Goal: Task Accomplishment & Management: Complete application form

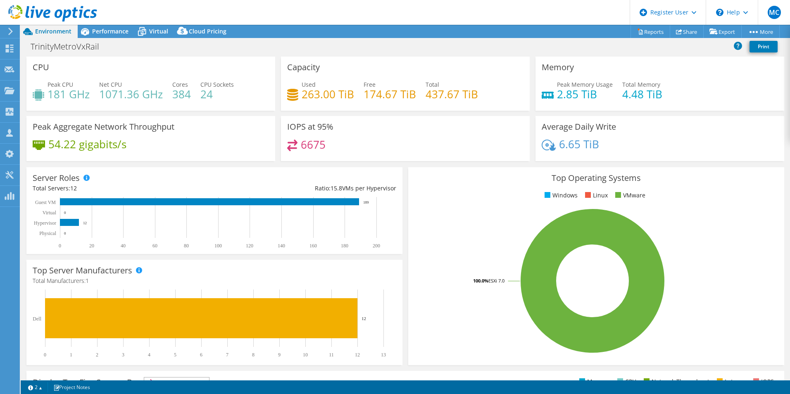
select select "USD"
click at [13, 52] on use at bounding box center [10, 49] width 8 height 8
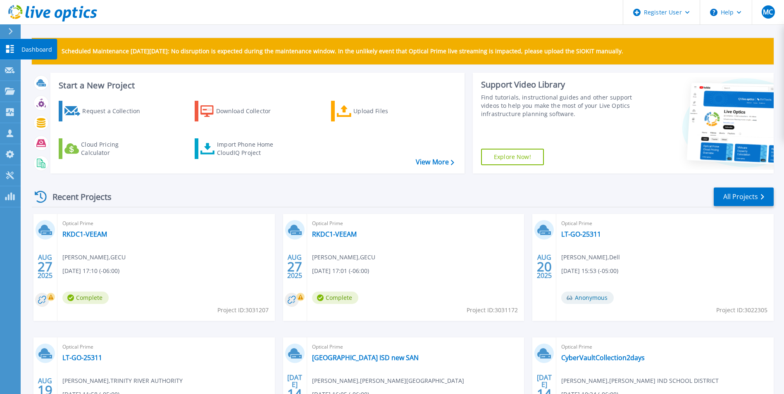
click at [16, 55] on link "Dashboard Dashboard" at bounding box center [10, 49] width 21 height 21
click at [743, 199] on link "All Projects" at bounding box center [744, 197] width 60 height 19
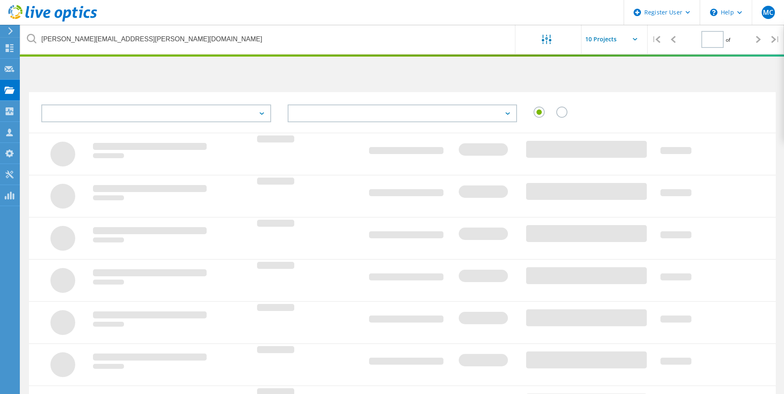
type input "1"
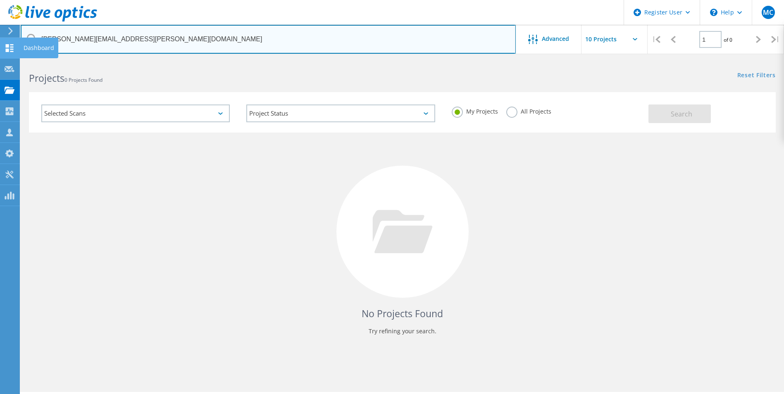
drag, startPoint x: 125, startPoint y: 38, endPoint x: 9, endPoint y: 38, distance: 115.8
click at [9, 60] on div "Register User \n Help Explore Helpful Articles Contact Support MC Dell User Mat…" at bounding box center [392, 238] width 784 height 357
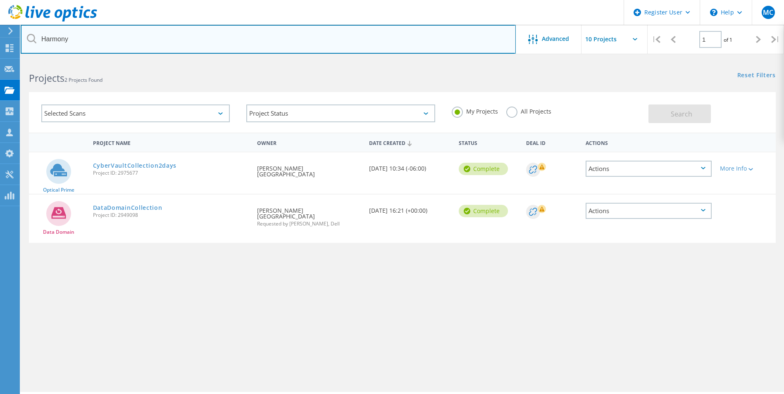
click at [111, 42] on input "Harmony" at bounding box center [268, 39] width 495 height 29
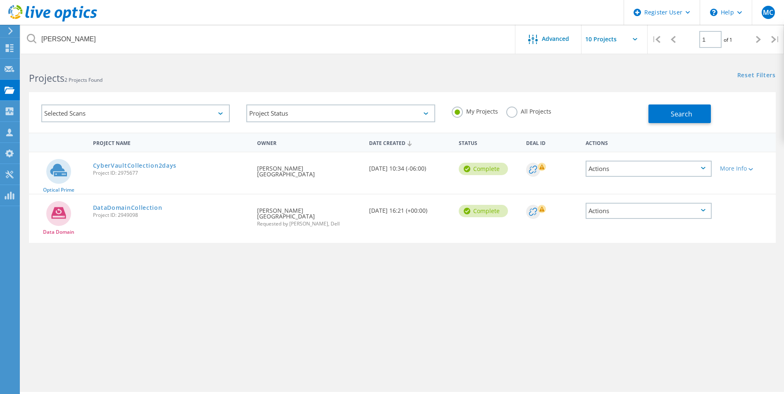
click at [511, 106] on div "My Projects All Projects" at bounding box center [546, 111] width 205 height 31
click at [515, 113] on label "All Projects" at bounding box center [528, 111] width 45 height 8
click at [0, 0] on input "All Projects" at bounding box center [0, 0] width 0 height 0
click at [653, 111] on button "Search" at bounding box center [680, 114] width 62 height 19
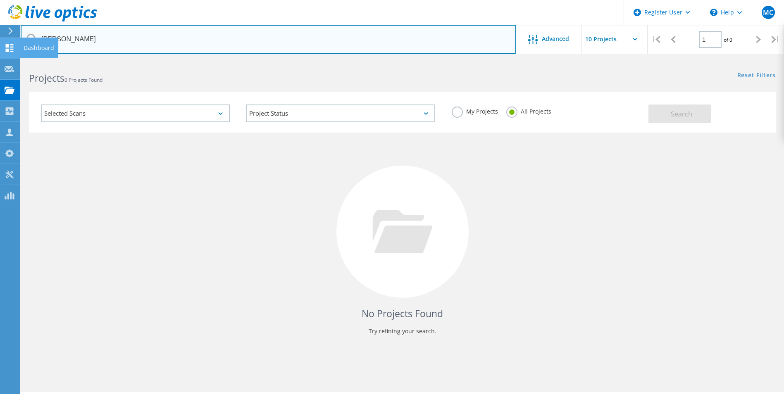
drag, startPoint x: 91, startPoint y: 41, endPoint x: 0, endPoint y: 41, distance: 90.5
click at [33, 41] on div "Harmony Lara" at bounding box center [268, 39] width 495 height 29
click at [103, 41] on input "Harmony Lara" at bounding box center [268, 39] width 495 height 29
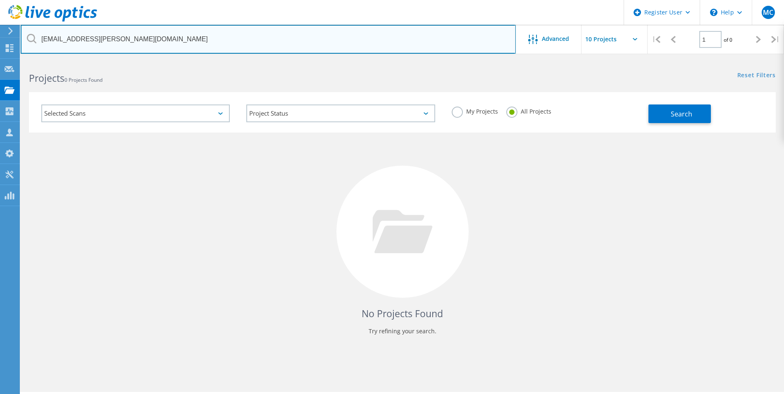
type input "[EMAIL_ADDRESS][PERSON_NAME][DOMAIN_NAME]"
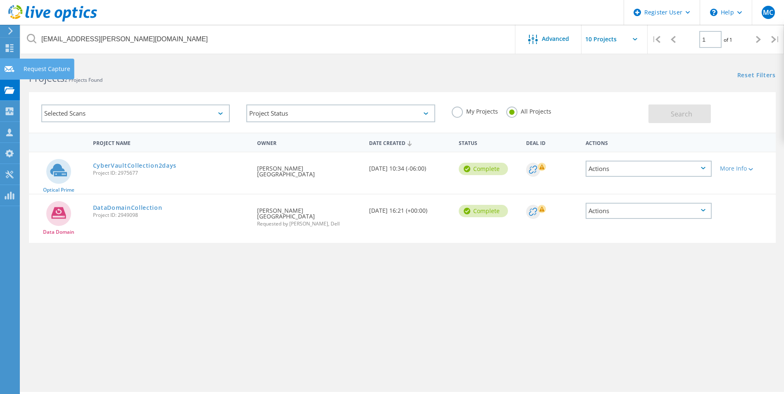
click at [14, 66] on icon at bounding box center [10, 69] width 10 height 8
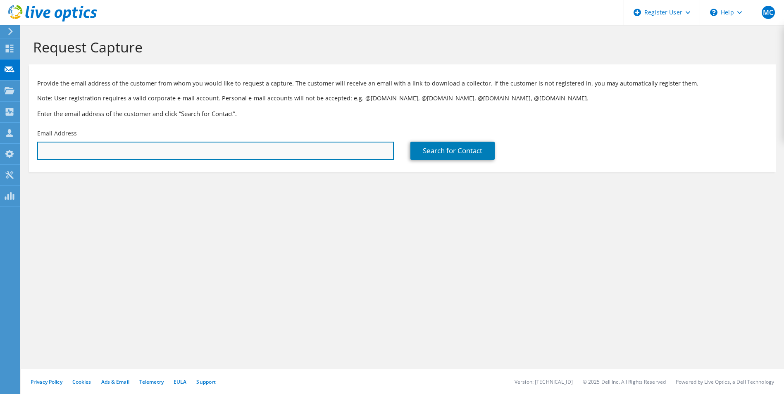
click at [74, 142] on input "text" at bounding box center [215, 151] width 357 height 18
type input "[EMAIL_ADDRESS][PERSON_NAME][DOMAIN_NAME]"
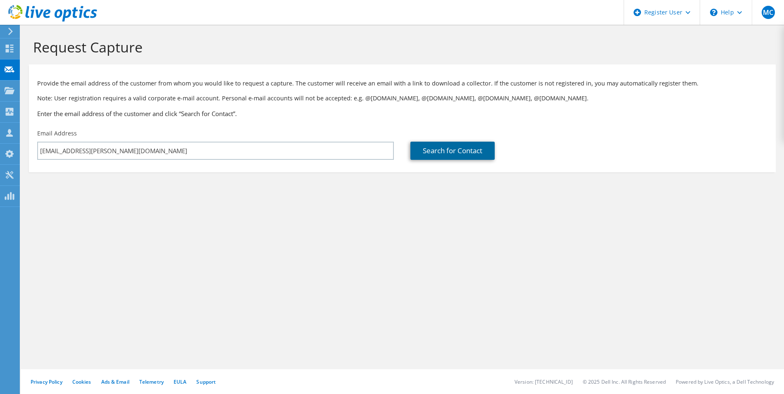
click at [423, 157] on link "Search for Contact" at bounding box center [453, 151] width 84 height 18
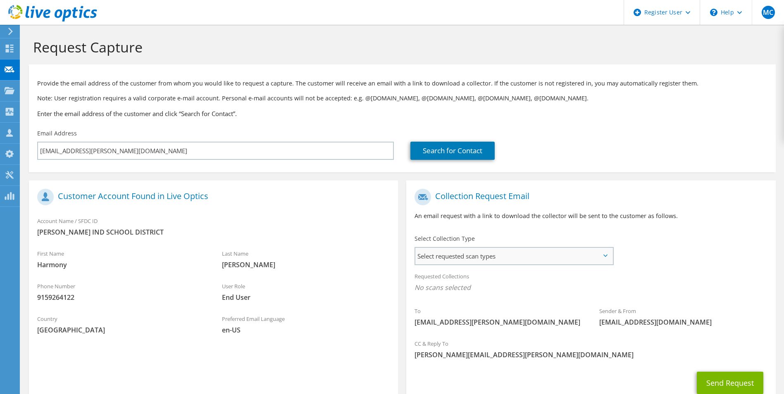
click at [429, 257] on span "Select requested scan types" at bounding box center [513, 256] width 197 height 17
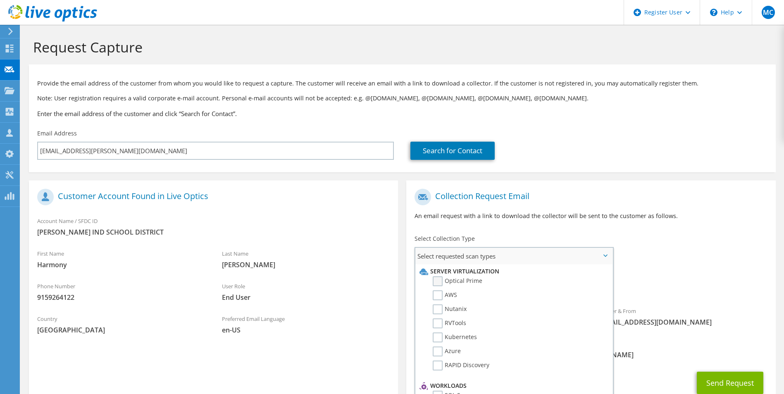
click at [437, 282] on label "Optical Prime" at bounding box center [458, 282] width 50 height 10
click at [0, 0] on input "Optical Prime" at bounding box center [0, 0] width 0 height 0
click at [410, 234] on div "Select Collection Type Select requested scan types Server Virtualization Optica…" at bounding box center [513, 249] width 215 height 37
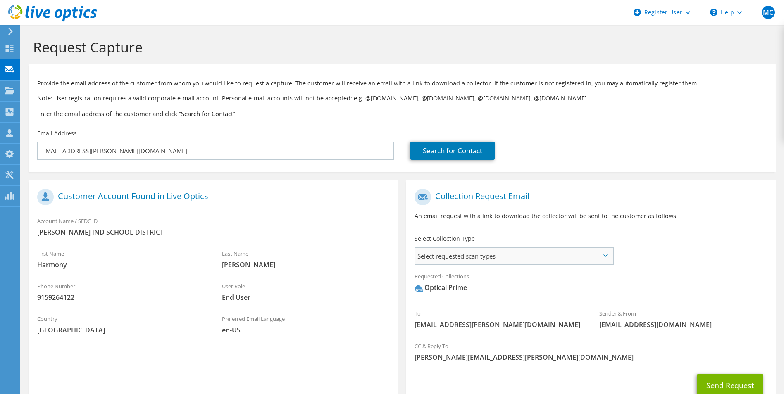
click at [419, 254] on span "Select requested scan types" at bounding box center [513, 256] width 197 height 17
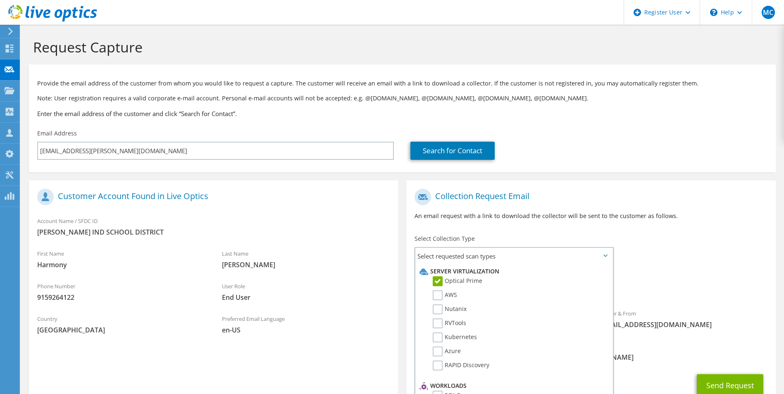
click at [390, 250] on div "Last Name Lara" at bounding box center [306, 259] width 185 height 29
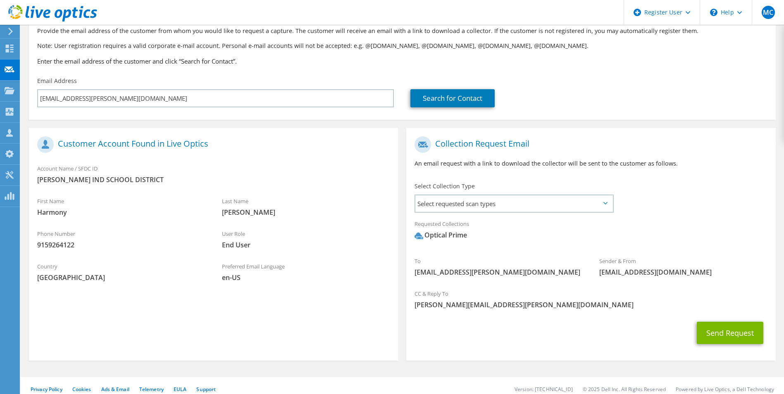
scroll to position [60, 0]
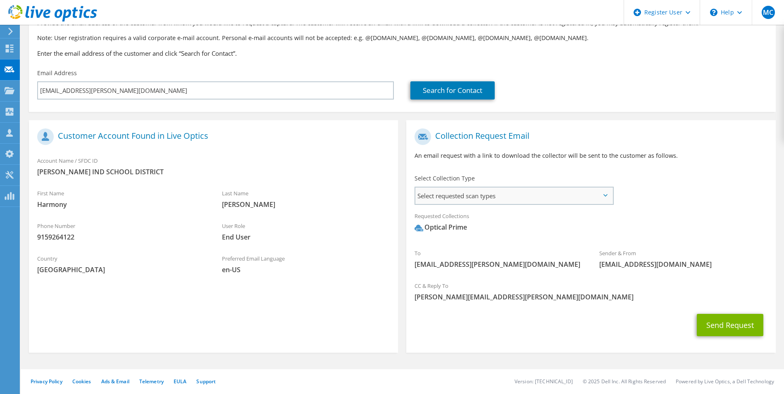
click at [443, 199] on span "Select requested scan types" at bounding box center [513, 196] width 197 height 17
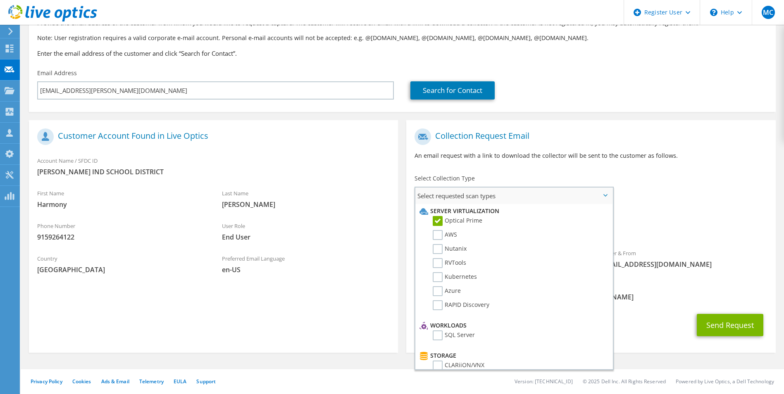
click at [443, 198] on span "Select requested scan types" at bounding box center [513, 196] width 197 height 17
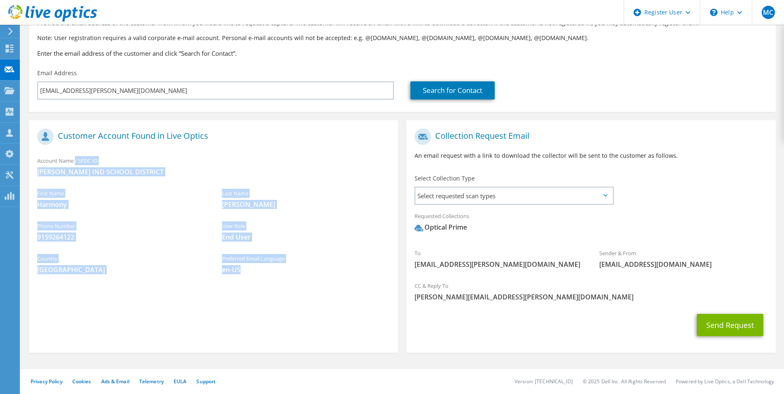
drag, startPoint x: 38, startPoint y: 161, endPoint x: 251, endPoint y: 275, distance: 242.3
click at [251, 275] on section "Customer Account Found in Live Optics Account Name / SFDC ID CLINT IND SCHOOL D…" at bounding box center [213, 236] width 369 height 233
drag, startPoint x: 251, startPoint y: 275, endPoint x: 333, endPoint y: 276, distance: 81.9
click at [334, 276] on div "Preferred Email Language en-US" at bounding box center [306, 264] width 185 height 29
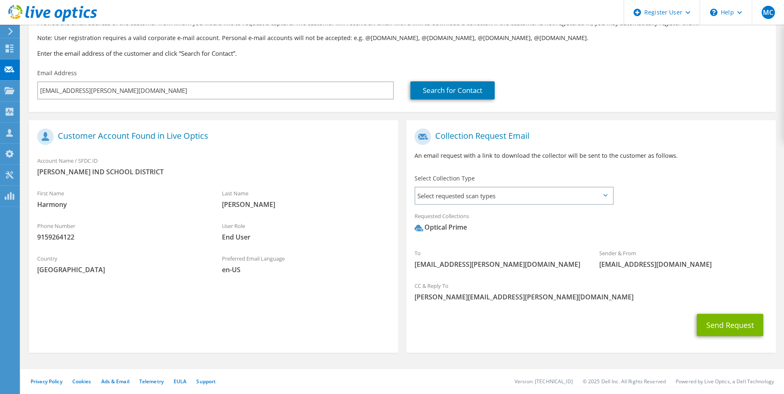
click at [595, 325] on div "Send Request" at bounding box center [590, 325] width 369 height 31
click at [736, 323] on button "Send Request" at bounding box center [730, 325] width 67 height 22
